Goal: Transaction & Acquisition: Purchase product/service

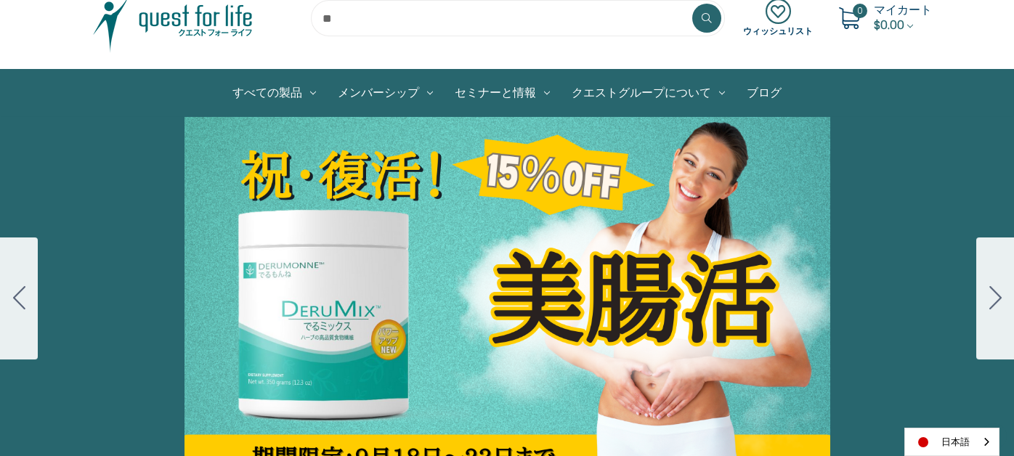
scroll to position [145, 0]
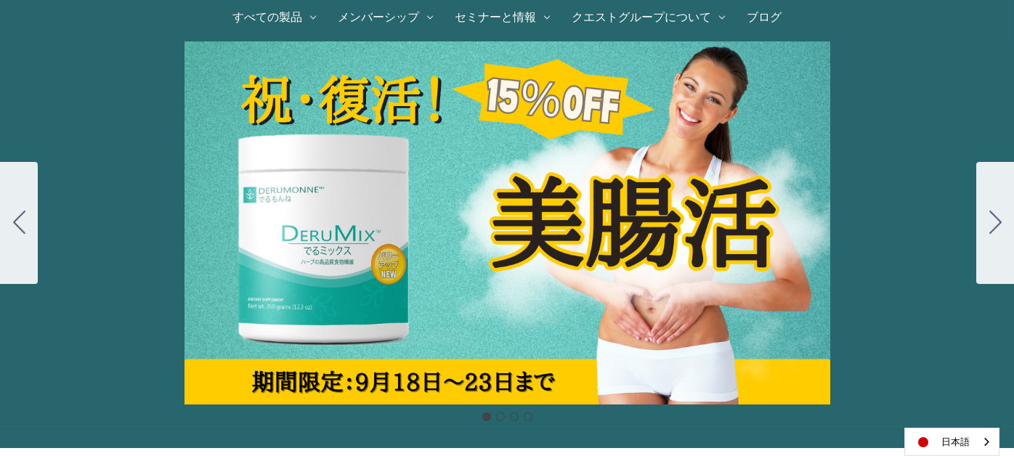
click at [419, 230] on div "カルーセル・タイトル カルーセルスライドに説明を追加します。複数の販売を促進するために使用することができます。 販売中" at bounding box center [507, 222] width 1014 height 363
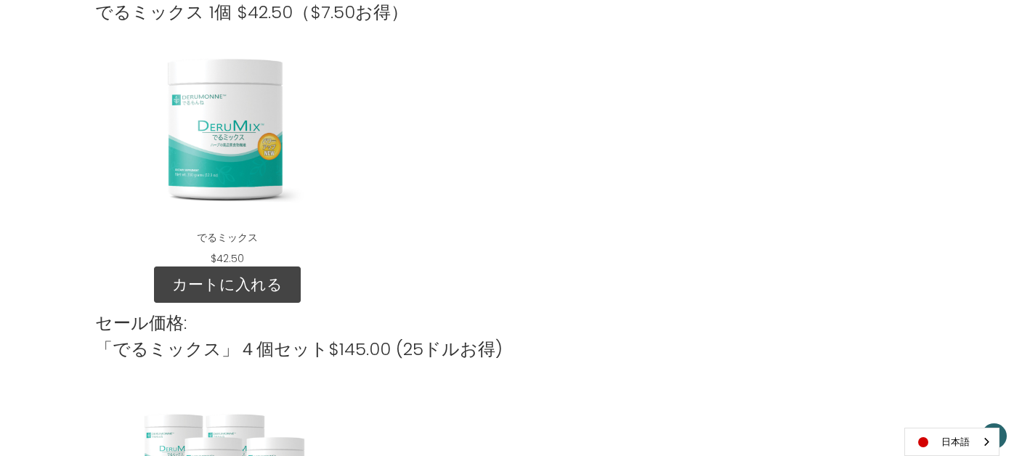
scroll to position [1816, 0]
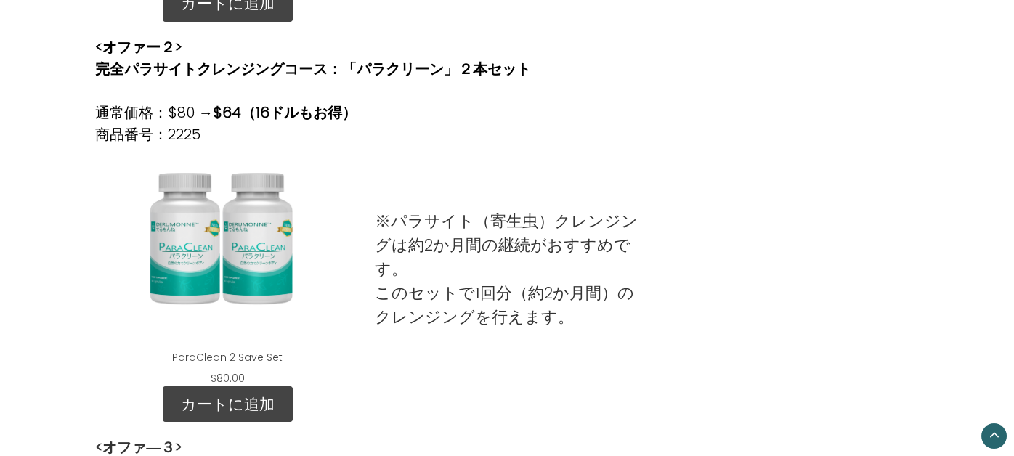
scroll to position [799, 0]
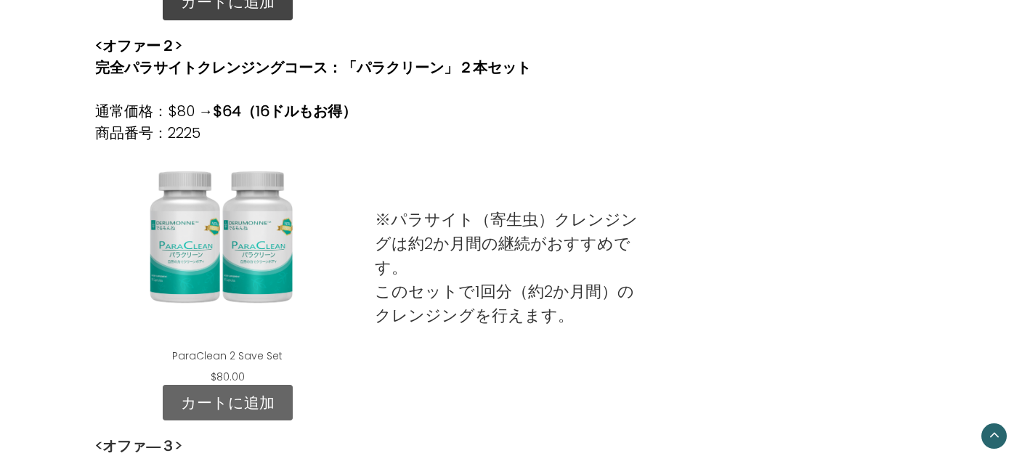
click at [235, 395] on link "カートに追加" at bounding box center [228, 403] width 130 height 36
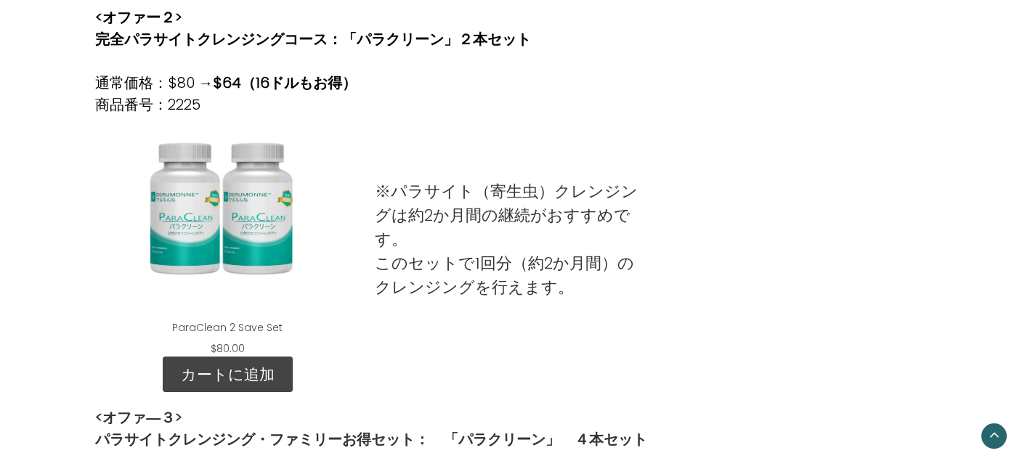
scroll to position [871, 0]
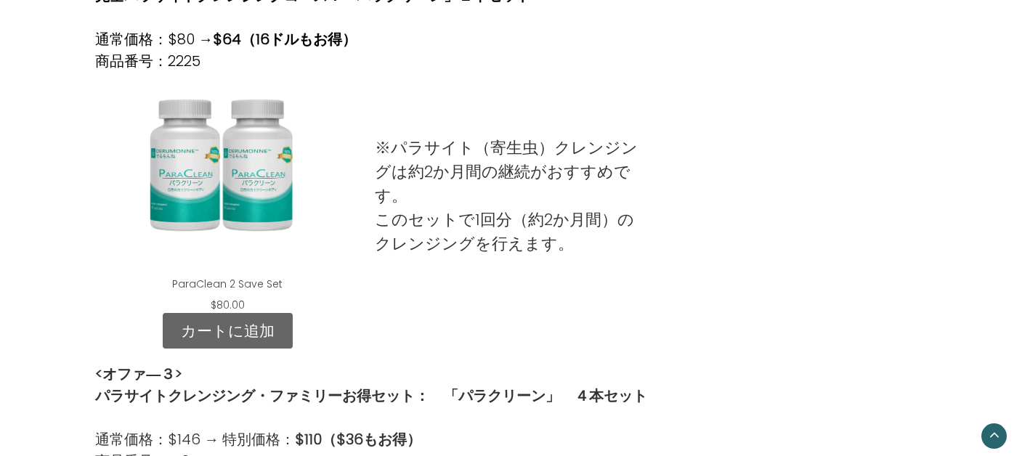
click at [244, 320] on link "カートに追加" at bounding box center [228, 331] width 130 height 36
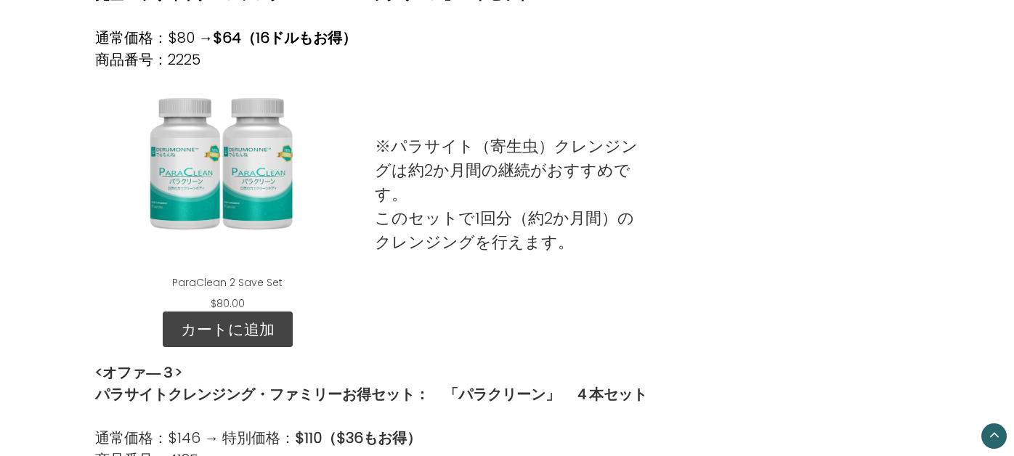
scroll to position [1017, 0]
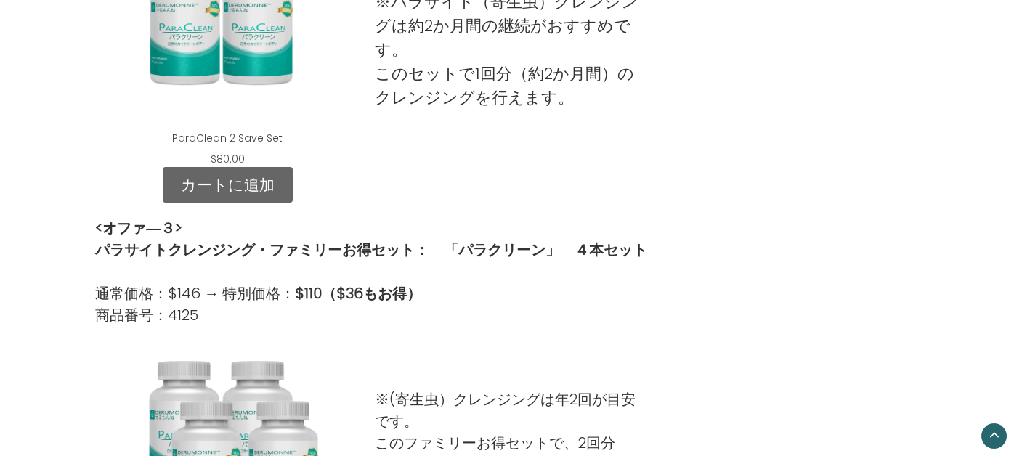
click at [222, 178] on link "カートに追加" at bounding box center [228, 185] width 130 height 36
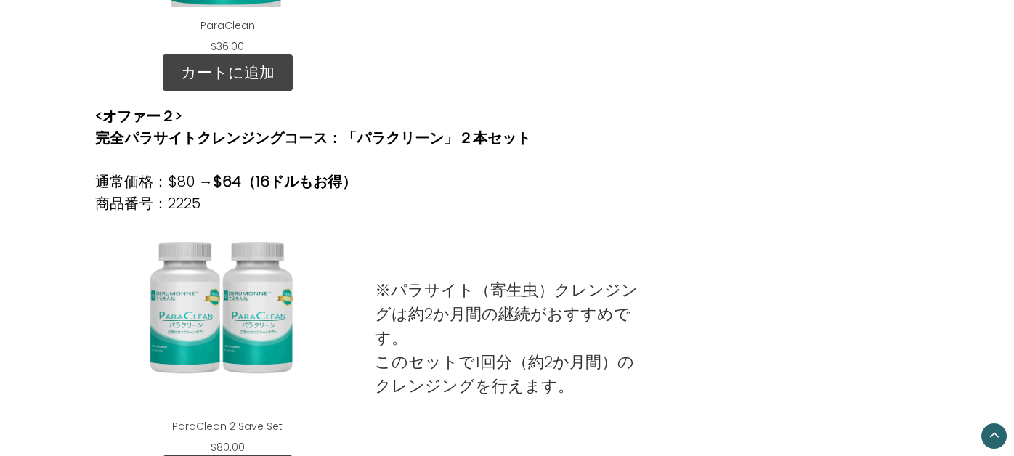
scroll to position [799, 0]
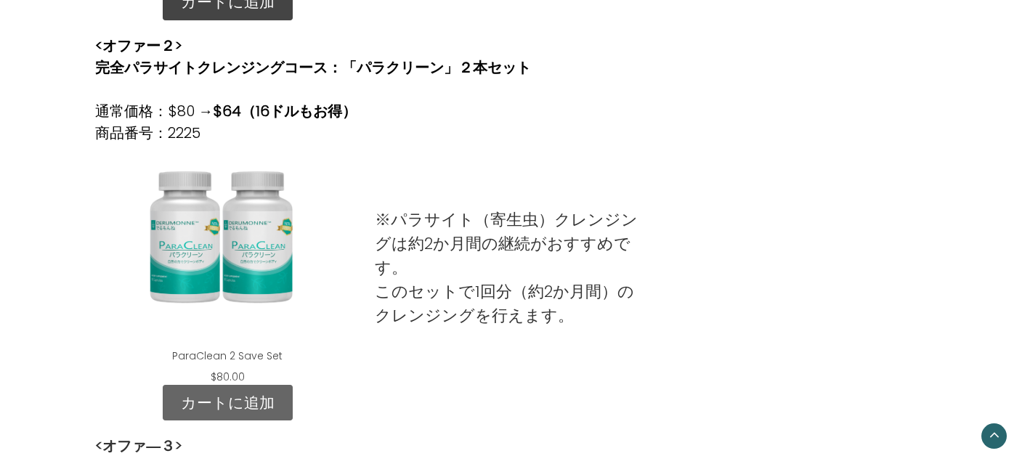
click at [257, 405] on link "カートに追加" at bounding box center [228, 403] width 130 height 36
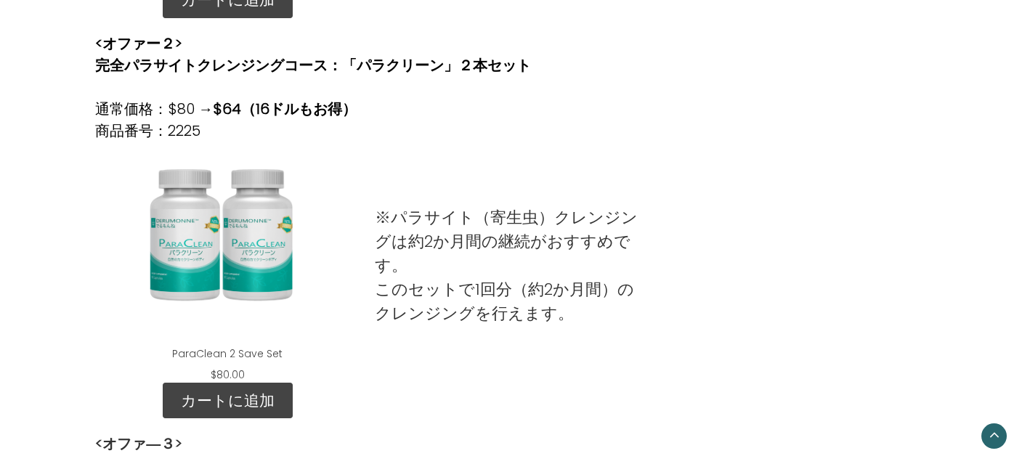
scroll to position [799, 0]
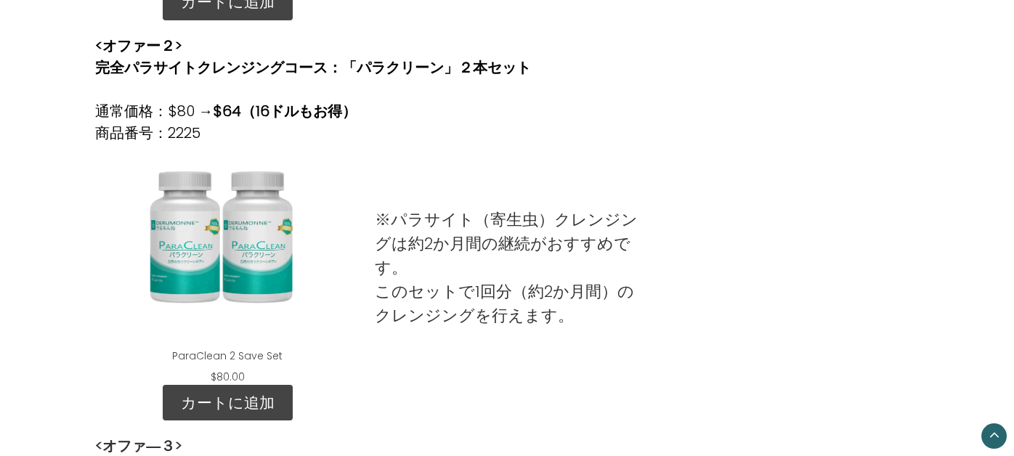
click at [232, 234] on div "ParaClean 2 Save Set" at bounding box center [227, 246] width 241 height 182
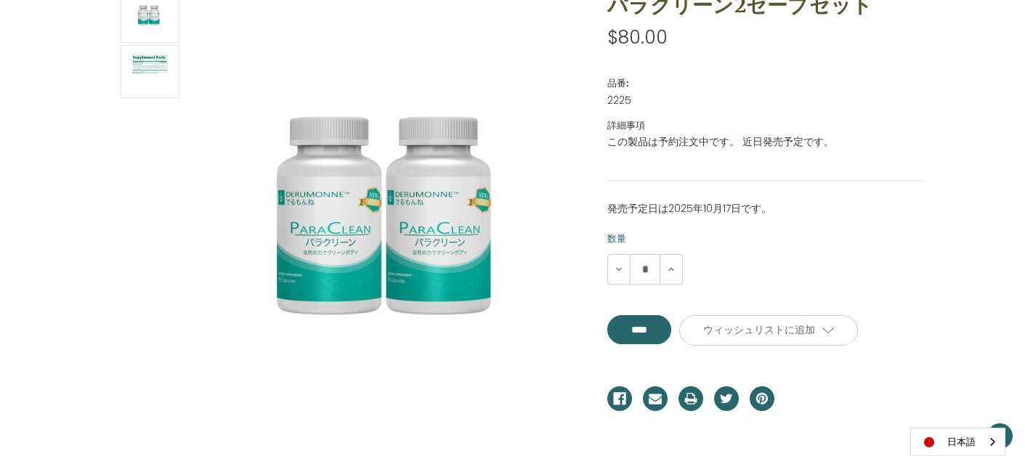
scroll to position [218, 0]
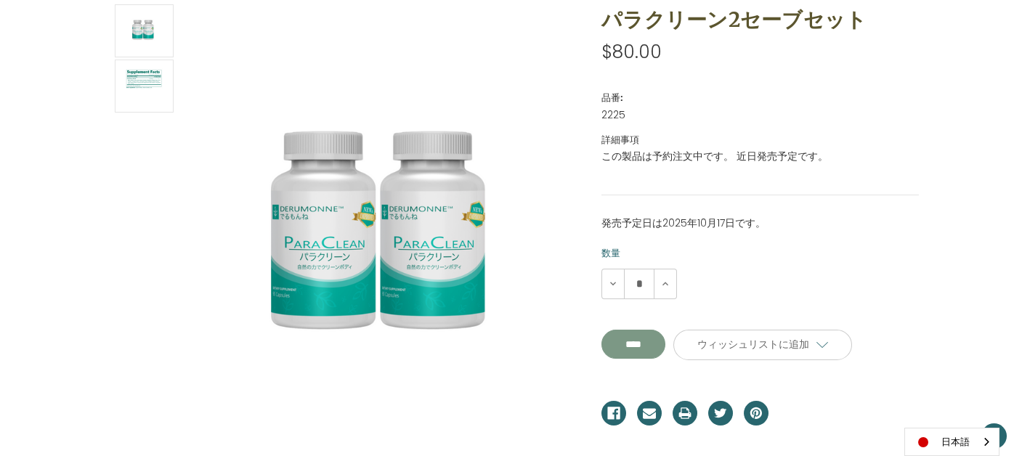
click at [658, 345] on input "**********" at bounding box center [634, 344] width 64 height 29
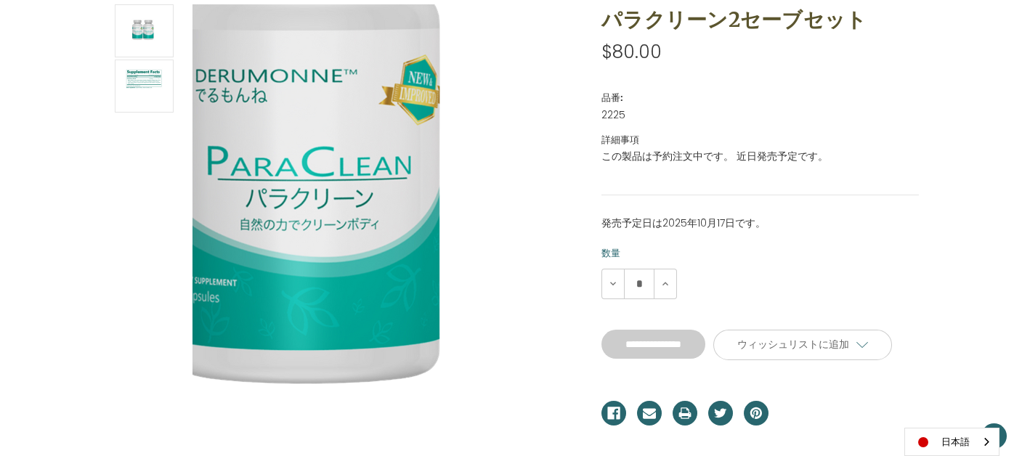
type input "****"
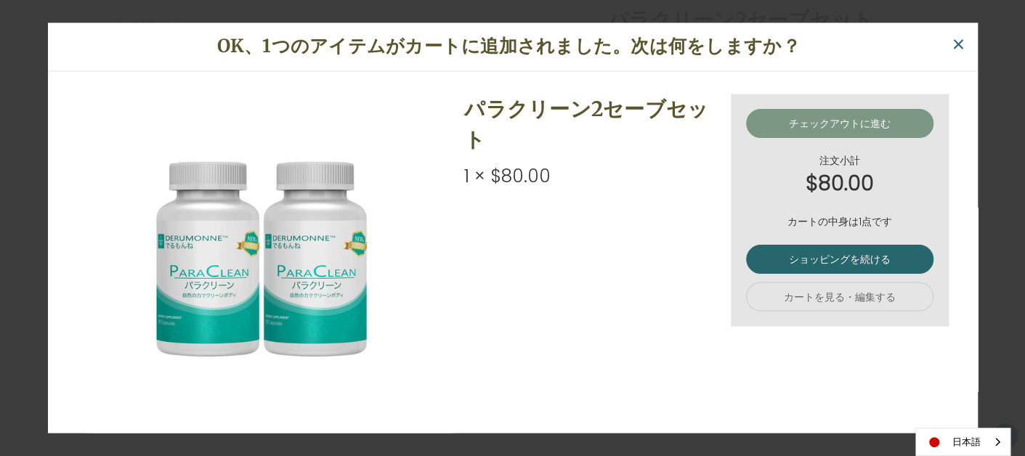
click at [805, 118] on link "チェックアウトに進む" at bounding box center [839, 123] width 187 height 29
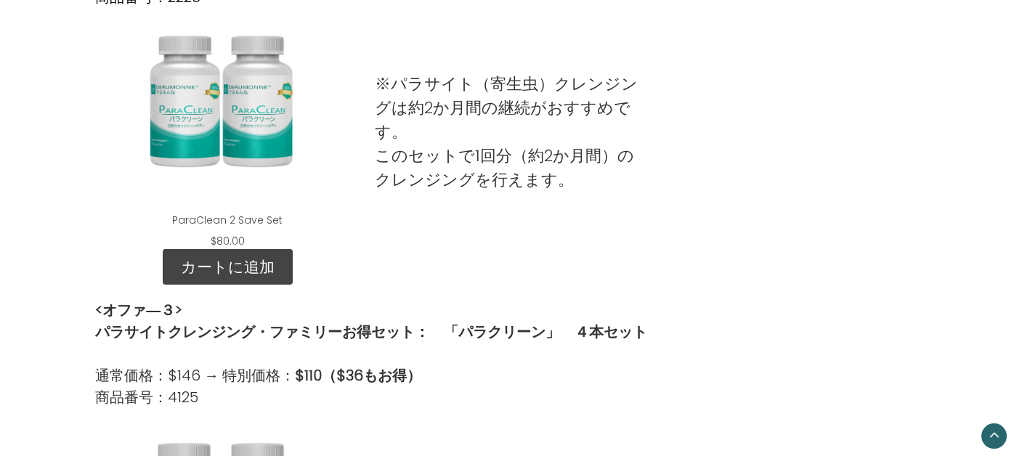
scroll to position [944, 0]
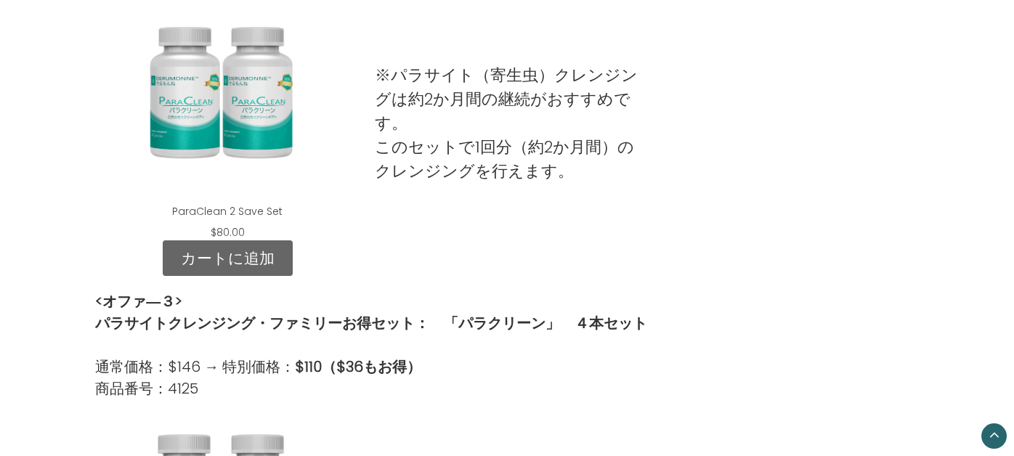
click at [223, 263] on link "カートに追加" at bounding box center [228, 258] width 130 height 36
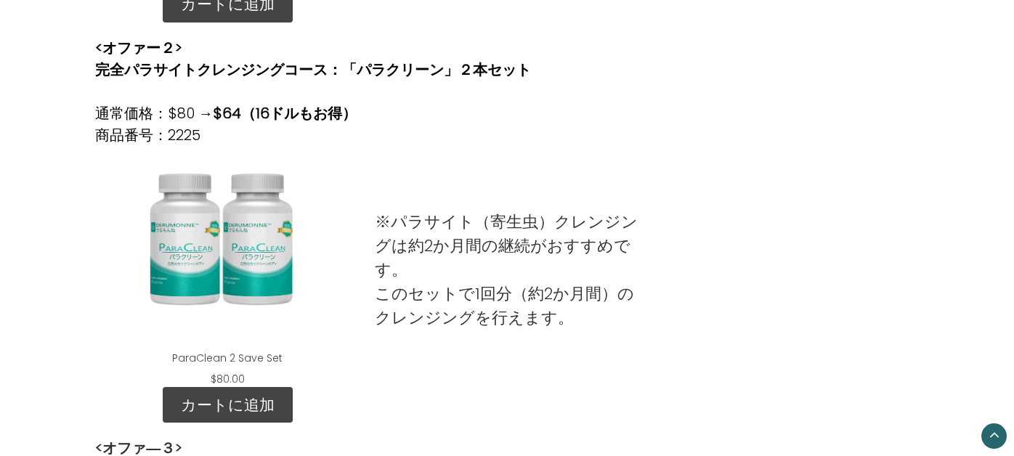
scroll to position [799, 0]
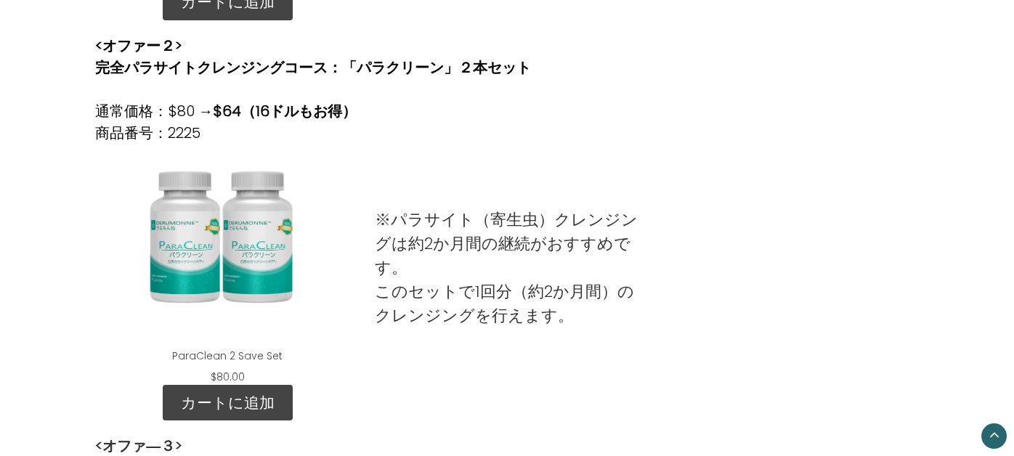
click at [482, 233] on p "※パラサイト（寄生虫）クレンジングは約2か月間の継続がおすすめです。 このセットで1回分（約2か月間）のクレンジングを行えます。" at bounding box center [507, 268] width 264 height 120
click at [248, 240] on div "ParaClean 2 Save Set" at bounding box center [227, 246] width 241 height 182
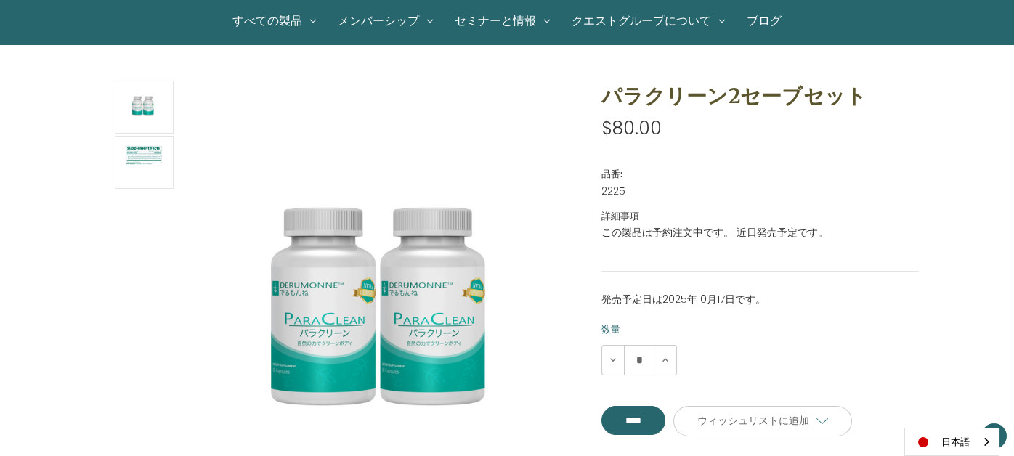
scroll to position [218, 0]
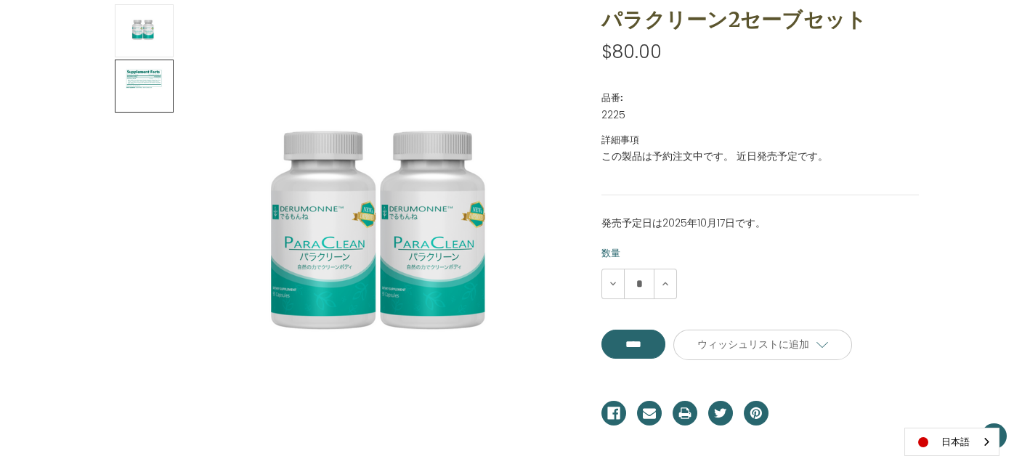
click at [130, 76] on img at bounding box center [144, 86] width 36 height 49
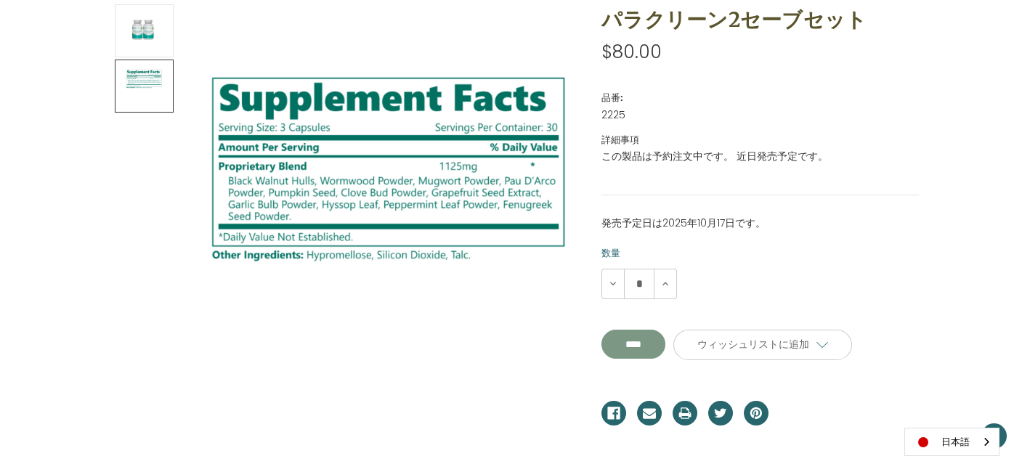
click at [633, 348] on input "****" at bounding box center [634, 344] width 64 height 29
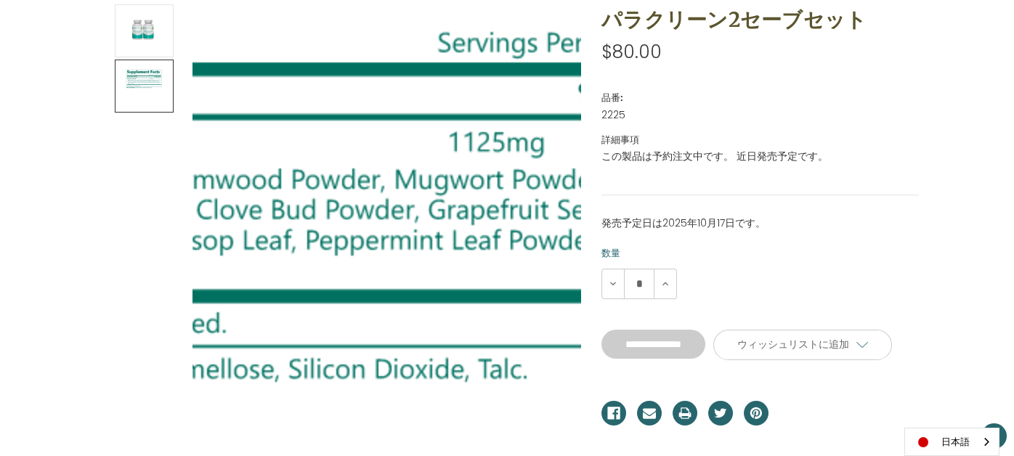
type input "****"
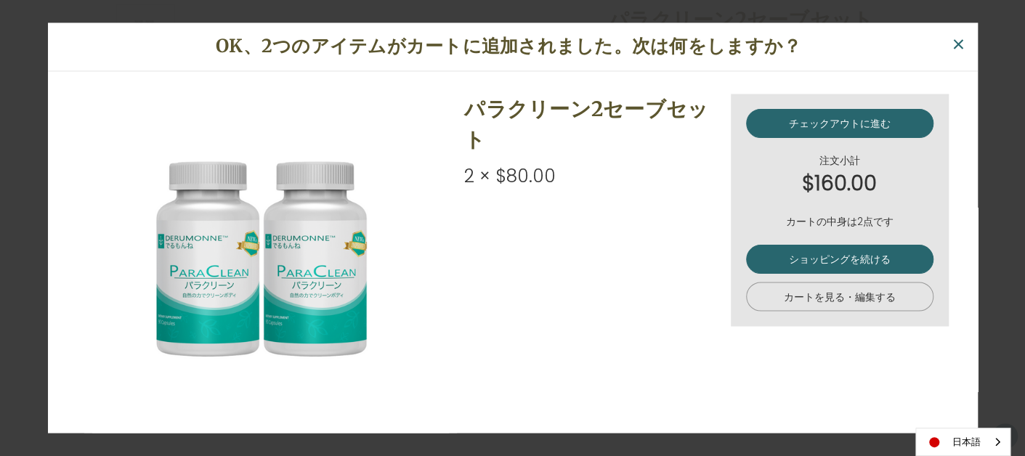
click at [822, 298] on link "カートを見る・編集する" at bounding box center [839, 296] width 187 height 29
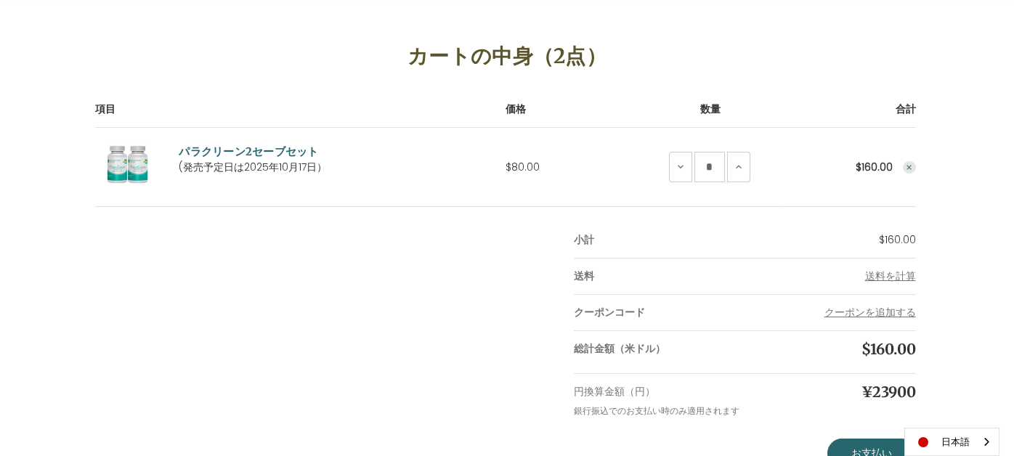
scroll to position [218, 0]
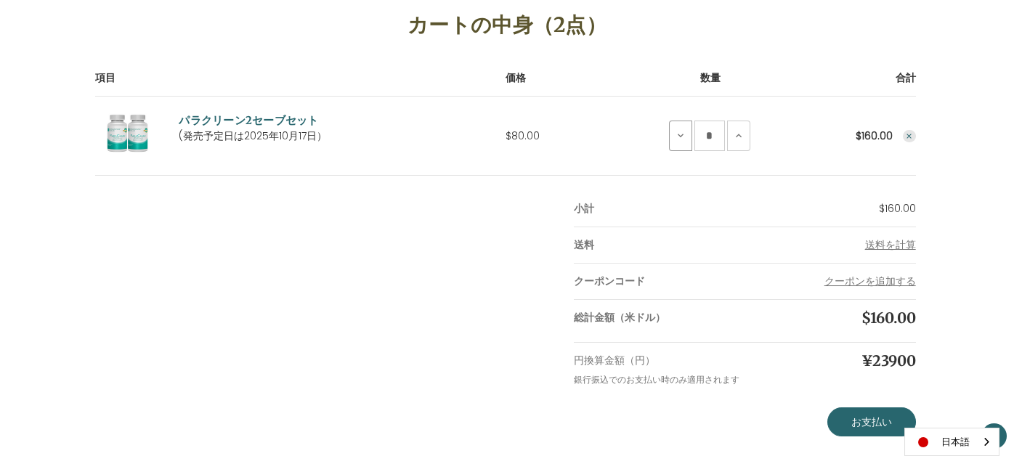
click at [674, 132] on button "パラクリーン2セーブセットの数量減" at bounding box center [680, 136] width 23 height 31
click at [909, 136] on icon "Remove ParaClean 2 Save Set from cart" at bounding box center [909, 136] width 9 height 9
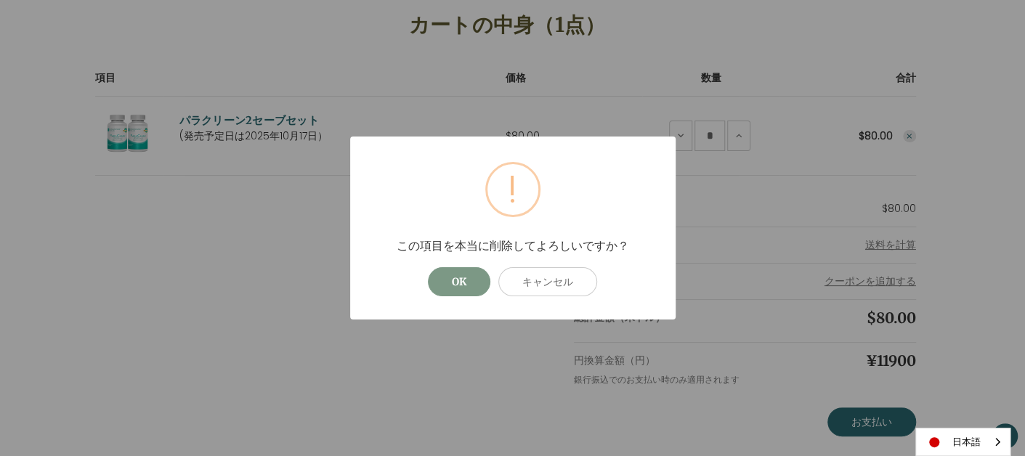
click at [445, 277] on button "OK" at bounding box center [459, 281] width 62 height 29
